Goal: Information Seeking & Learning: Learn about a topic

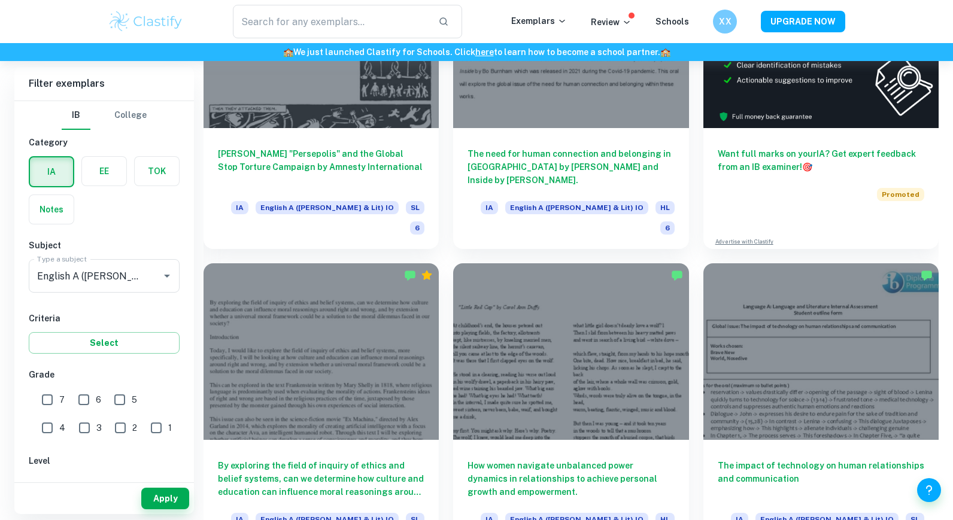
scroll to position [438, 0]
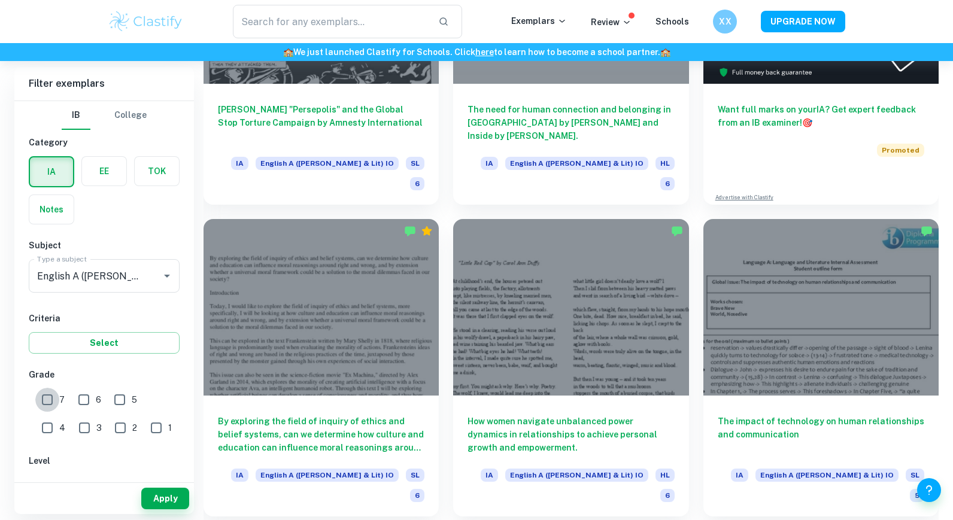
click at [45, 404] on input "7" at bounding box center [47, 400] width 24 height 24
checkbox input "true"
click at [90, 404] on input "6" at bounding box center [84, 400] width 24 height 24
checkbox input "true"
click at [162, 502] on button "Apply" at bounding box center [165, 499] width 48 height 22
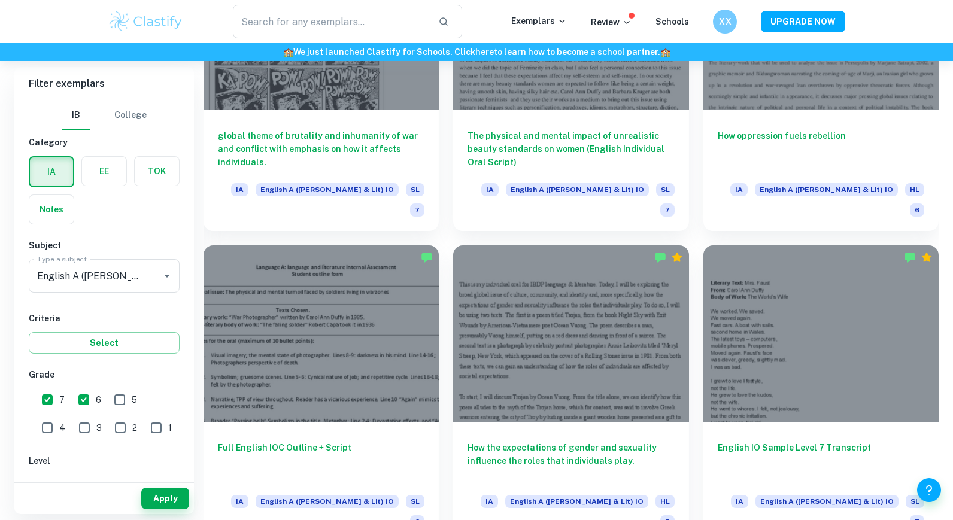
scroll to position [1737, 0]
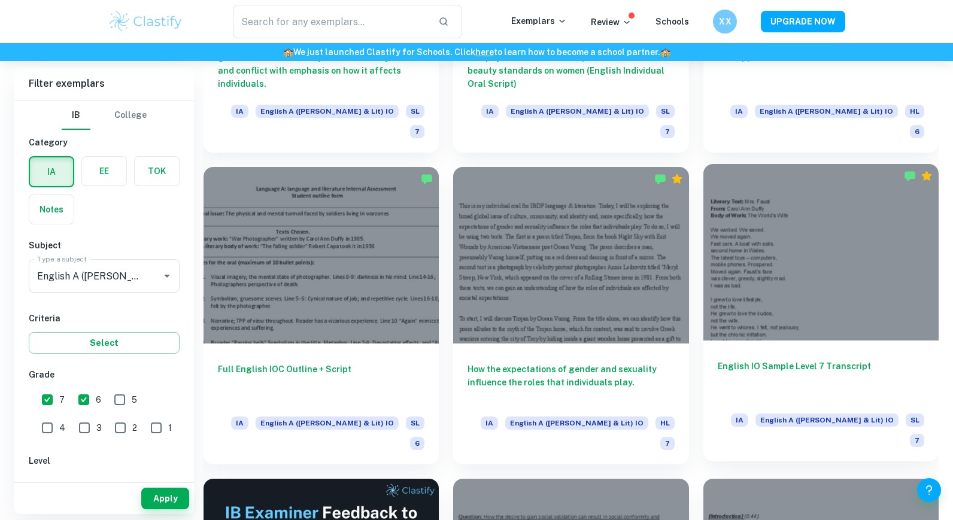
click at [758, 229] on div at bounding box center [820, 252] width 235 height 177
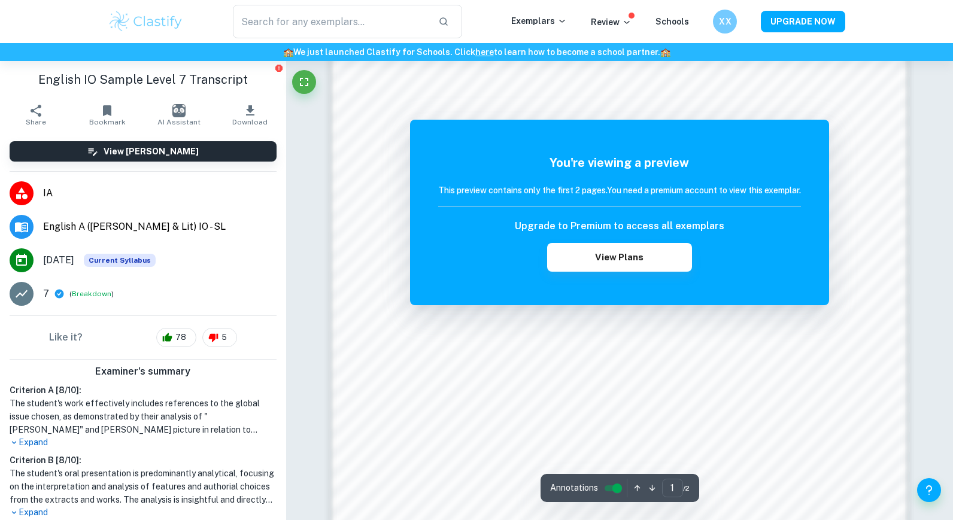
scroll to position [1121, 0]
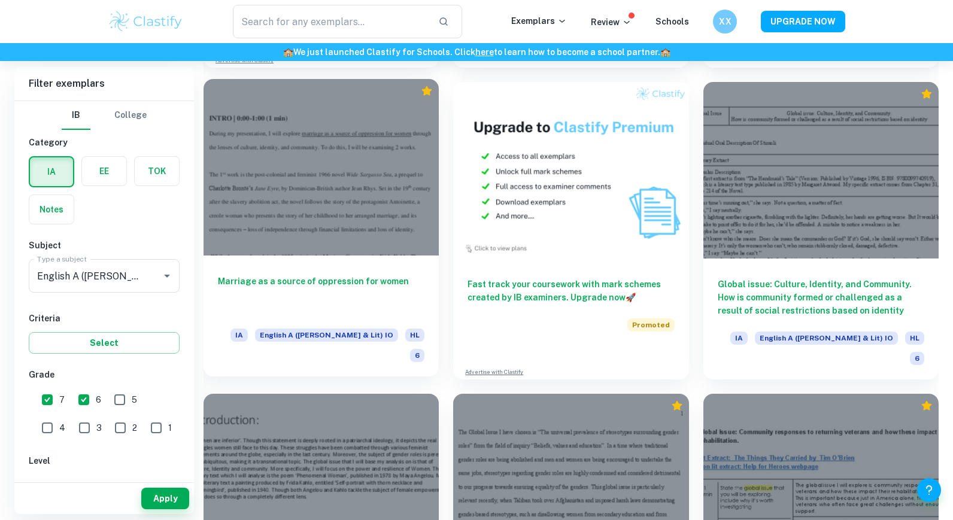
scroll to position [2444, 0]
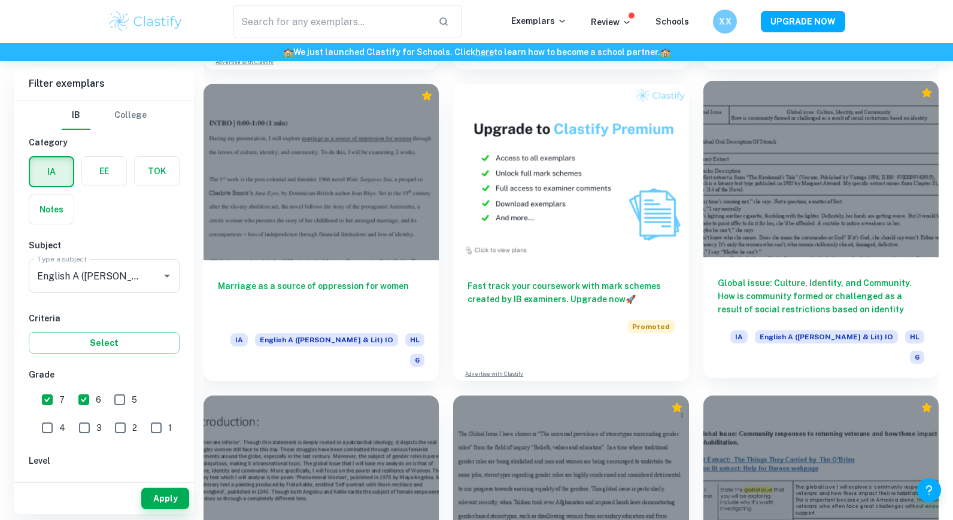
click at [778, 107] on div at bounding box center [820, 169] width 235 height 177
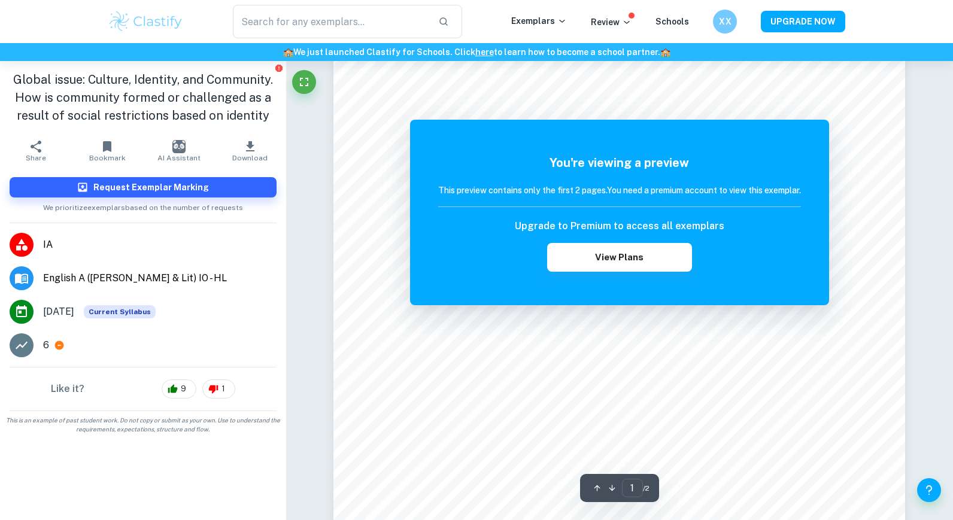
scroll to position [178, 0]
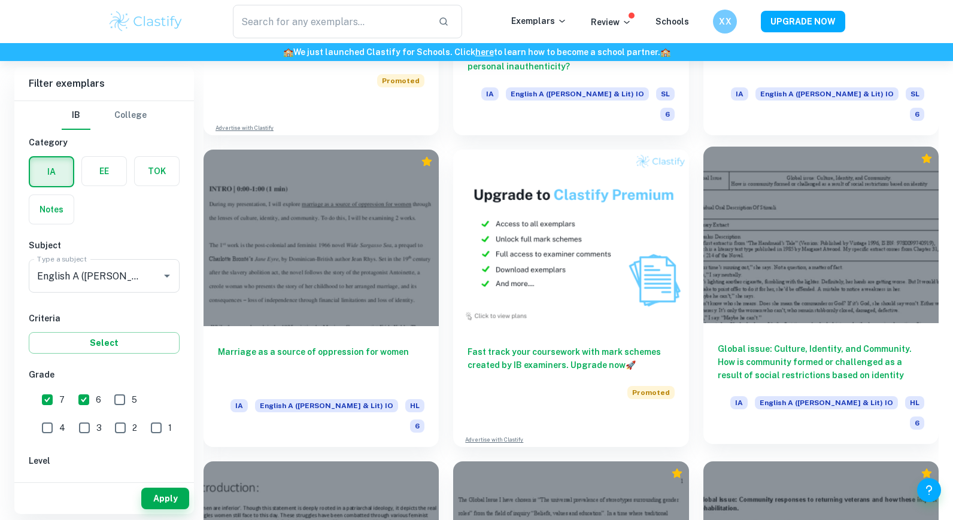
scroll to position [2508, 0]
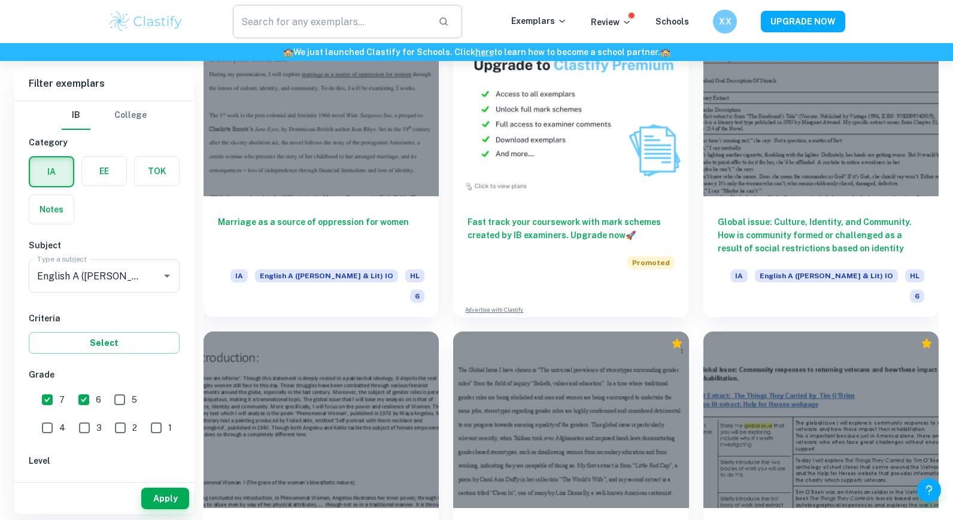
click at [384, 27] on input "text" at bounding box center [331, 22] width 196 height 34
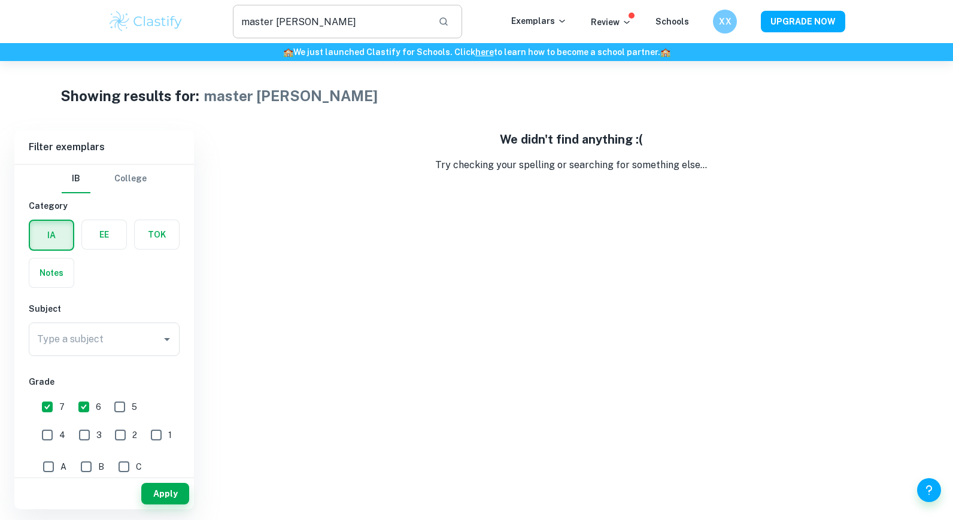
click at [351, 29] on input "master [PERSON_NAME]" at bounding box center [331, 22] width 196 height 34
type input "racism"
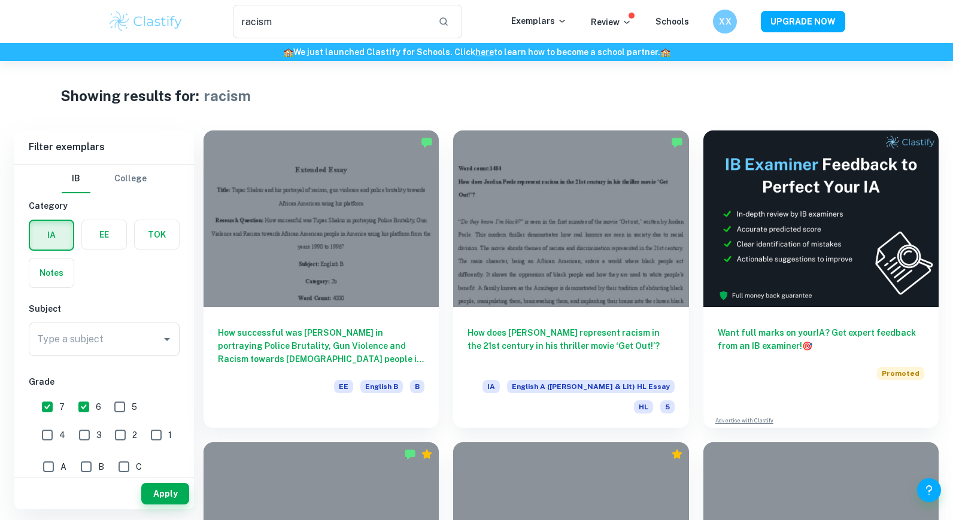
click at [45, 402] on input "7" at bounding box center [47, 407] width 24 height 24
checkbox input "false"
click at [77, 402] on input "6" at bounding box center [84, 407] width 24 height 24
checkbox input "false"
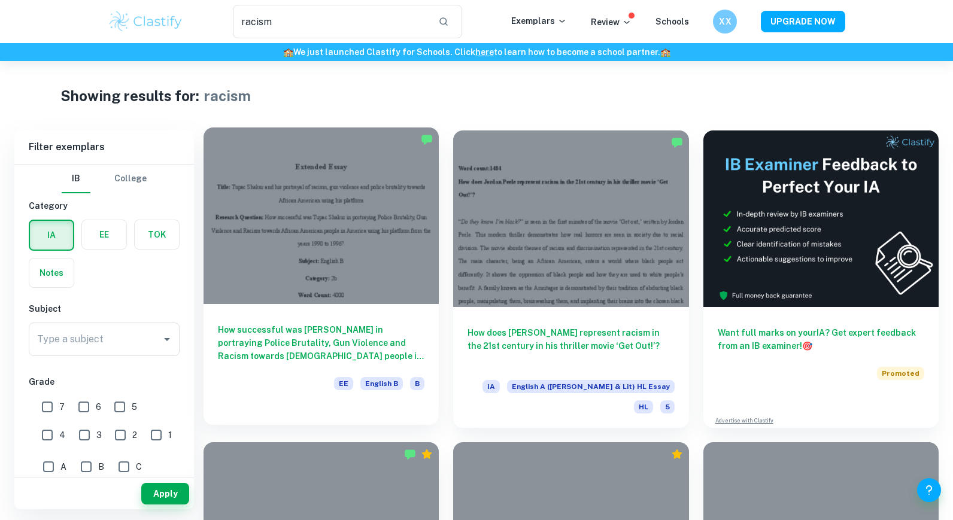
click at [151, 497] on button "Apply" at bounding box center [165, 494] width 48 height 22
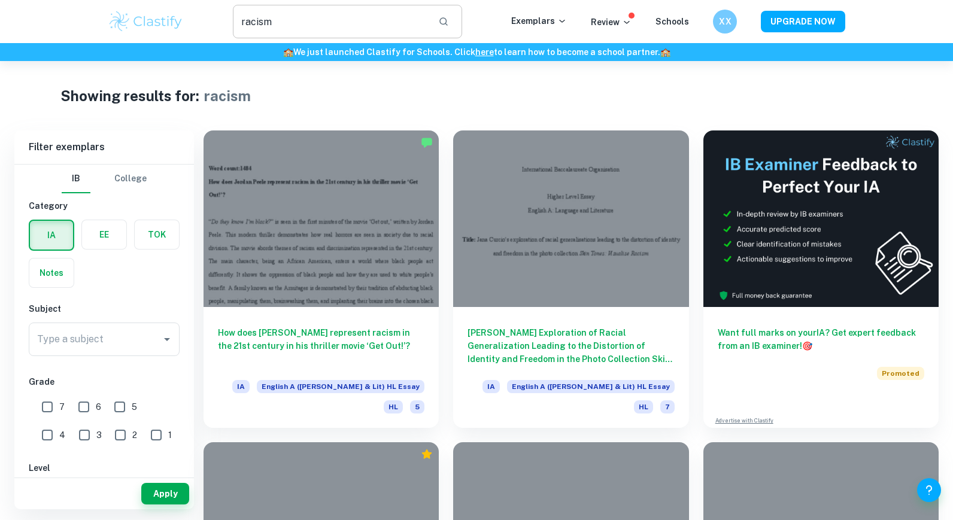
click at [304, 22] on input "racism" at bounding box center [331, 22] width 196 height 34
type input ","
type input "master [PERSON_NAME]"
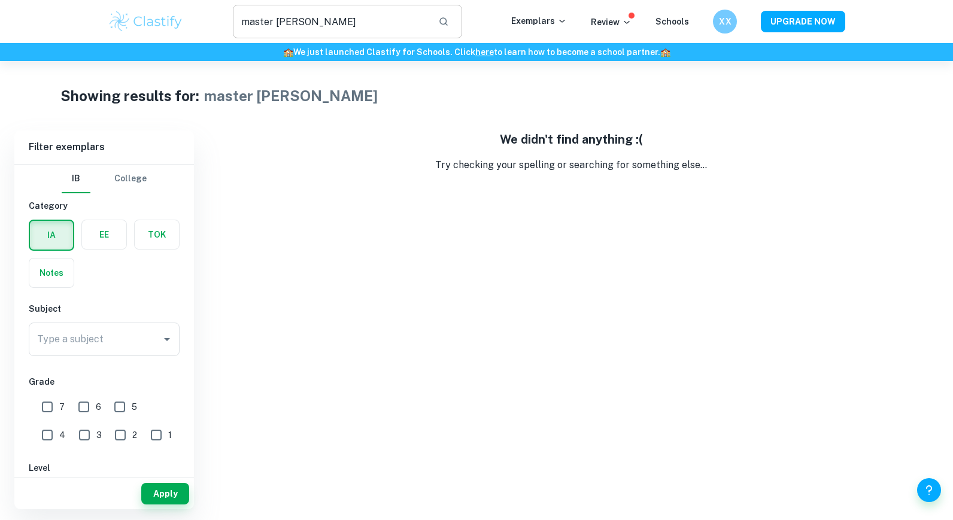
click at [303, 25] on input "master [PERSON_NAME]" at bounding box center [331, 22] width 196 height 34
